Goal: Transaction & Acquisition: Download file/media

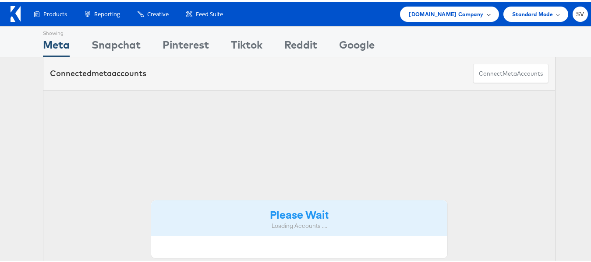
click at [450, 13] on span "Cars.com Company" at bounding box center [446, 12] width 74 height 9
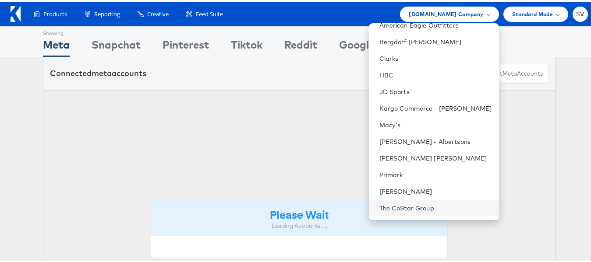
scroll to position [58, 0]
click at [410, 208] on link "The CoStar Group" at bounding box center [435, 207] width 113 height 9
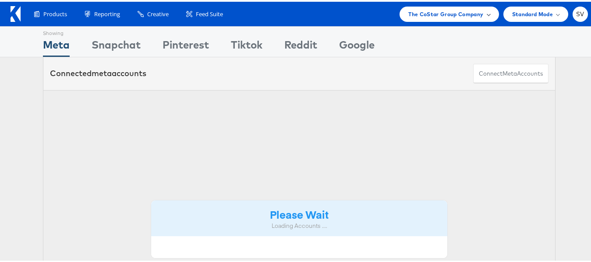
click at [423, 18] on div "The CoStar Group Company" at bounding box center [448, 12] width 99 height 15
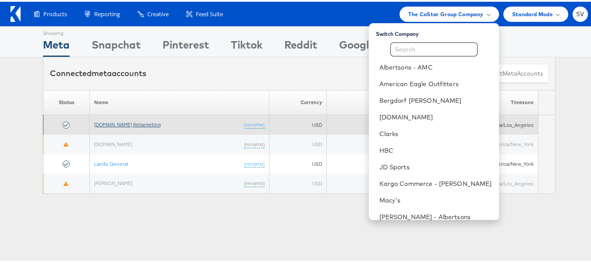
click at [136, 124] on link "Apartments.com Retargeting" at bounding box center [127, 123] width 67 height 7
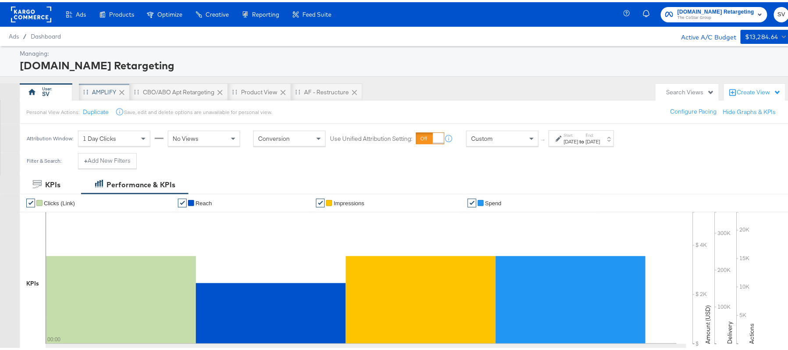
click at [102, 88] on div "AMPLIFY" at bounding box center [104, 90] width 24 height 8
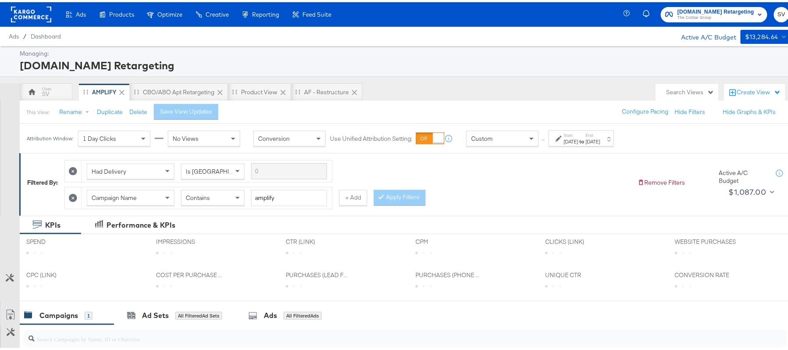
click at [578, 138] on div "[DATE]" at bounding box center [571, 139] width 14 height 7
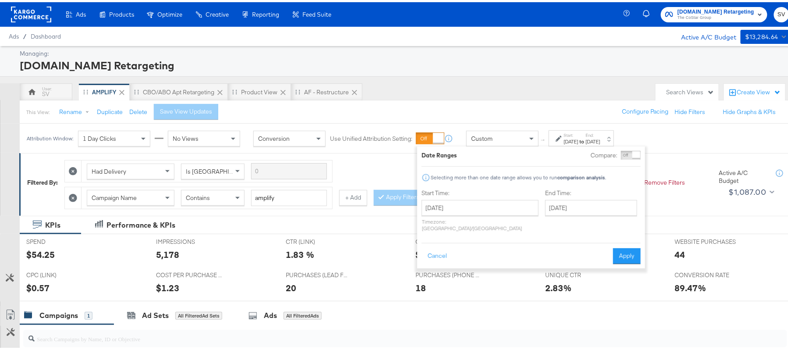
click at [510, 95] on div "SV AMPLIFY CBO/ABO Apt Retargeting Product View AF - Restructure" at bounding box center [335, 90] width 631 height 18
click at [384, 153] on div "Filtered By: Had Delivery Is Greater Than Campaign Name Contains amplify + Add …" at bounding box center [408, 182] width 778 height 62
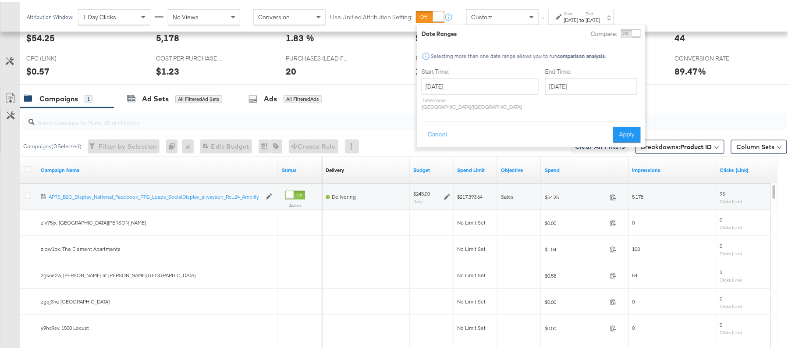
scroll to position [216, 0]
click at [81, 96] on div "Campaigns 1" at bounding box center [58, 97] width 68 height 10
click at [27, 169] on icon at bounding box center [28, 167] width 7 height 7
click at [0, 0] on input "checkbox" at bounding box center [0, 0] width 0 height 0
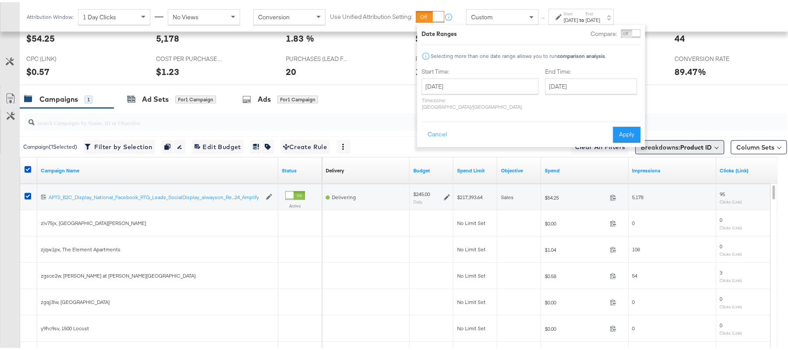
click at [680, 145] on b "Product ID" at bounding box center [696, 145] width 32 height 8
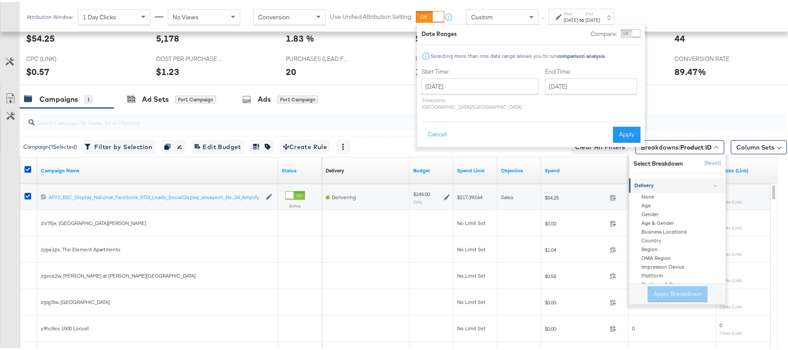
click at [0, 240] on div "Customize KPIs Export as CSV" at bounding box center [10, 243] width 20 height 311
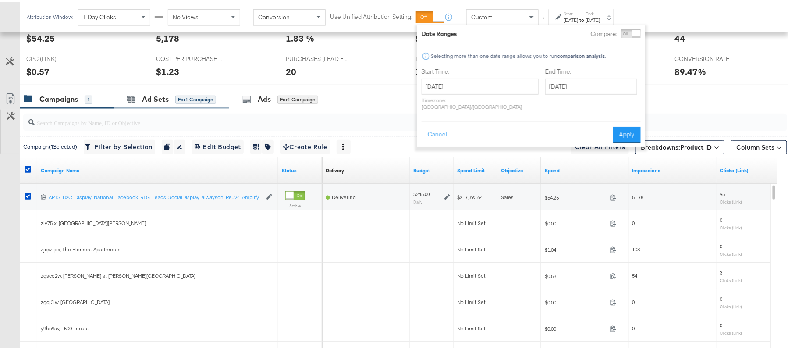
click at [139, 106] on div "Ad Sets for 1 Campaign" at bounding box center [171, 97] width 115 height 19
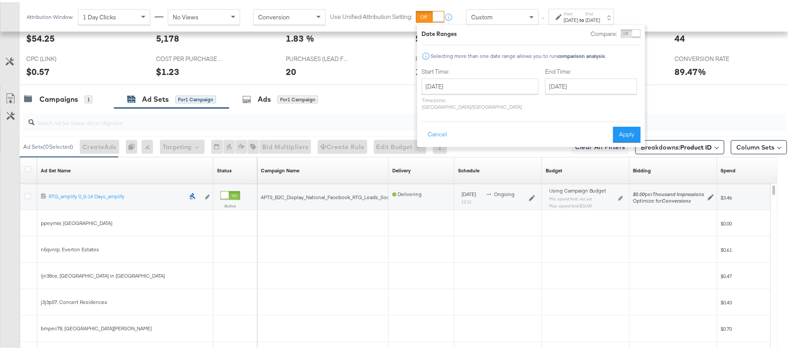
click at [78, 120] on input "search" at bounding box center [376, 116] width 682 height 17
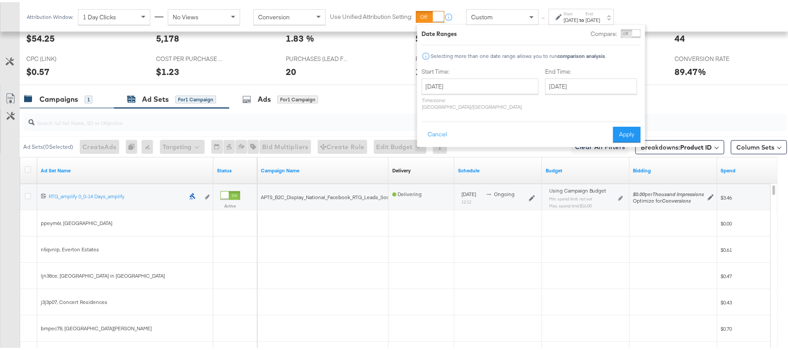
click at [60, 102] on div "Campaigns" at bounding box center [58, 97] width 39 height 10
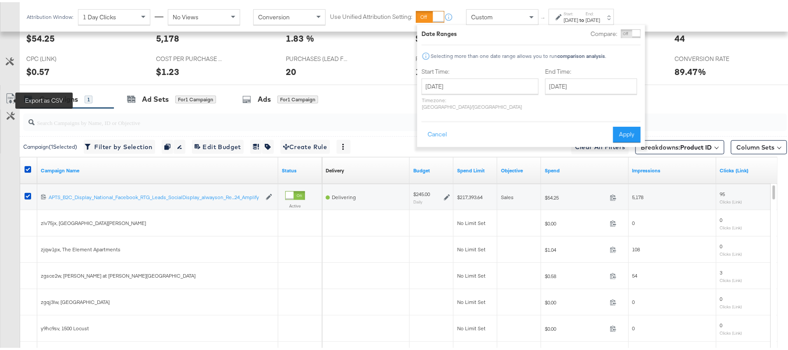
click at [11, 99] on icon at bounding box center [10, 96] width 11 height 11
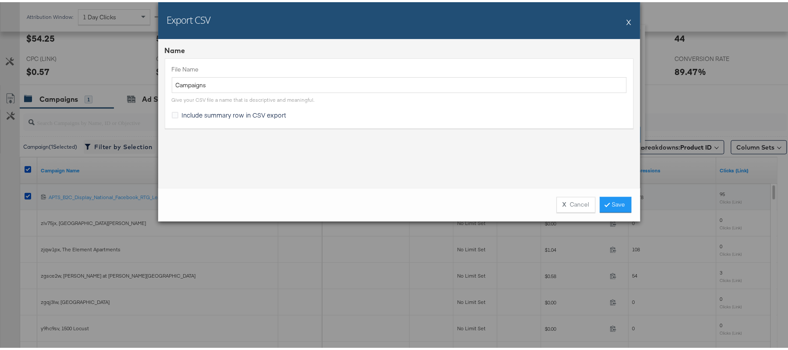
click at [237, 109] on span "Include summary row in CSV export" at bounding box center [234, 112] width 105 height 9
click at [0, 0] on input "Include summary row in CSV export" at bounding box center [0, 0] width 0 height 0
click at [239, 109] on span "Include summary row in CSV export" at bounding box center [234, 112] width 105 height 9
click at [0, 0] on input "Include summary row in CSV export" at bounding box center [0, 0] width 0 height 0
click at [617, 203] on link "Save" at bounding box center [616, 202] width 32 height 16
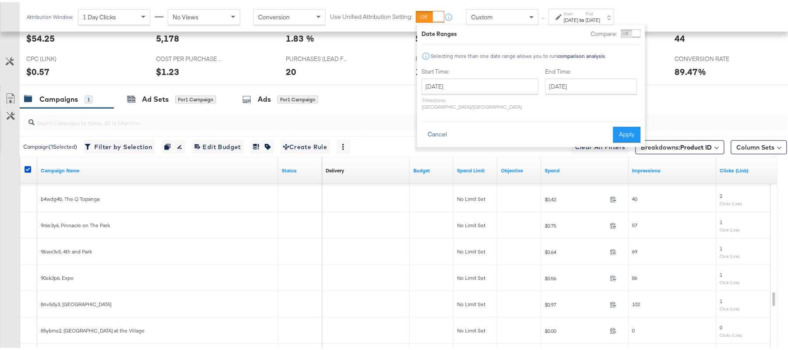
click at [441, 127] on button "Cancel" at bounding box center [437, 132] width 32 height 16
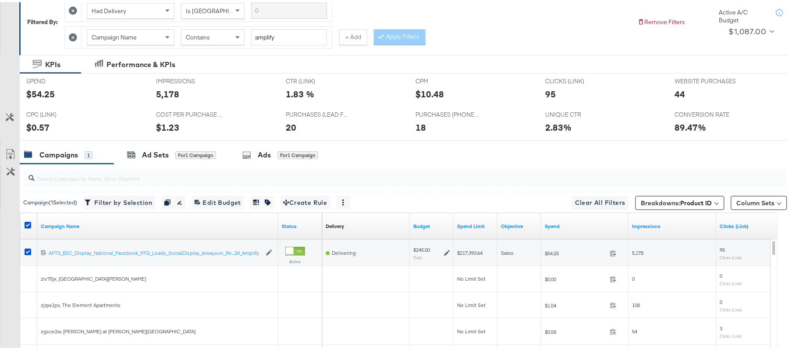
scroll to position [0, 0]
